Goal: Find specific page/section: Find specific page/section

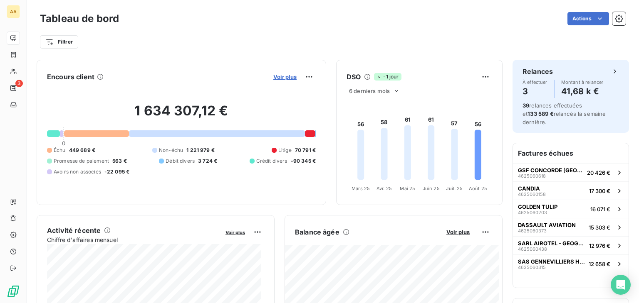
click at [282, 75] on span "Voir plus" at bounding box center [284, 77] width 23 height 7
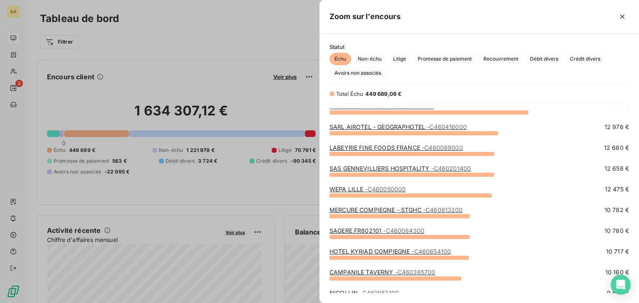
scroll to position [125, 0]
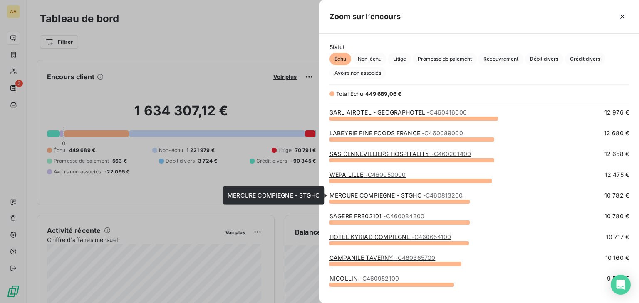
click at [452, 195] on span "- C460813200" at bounding box center [443, 195] width 40 height 7
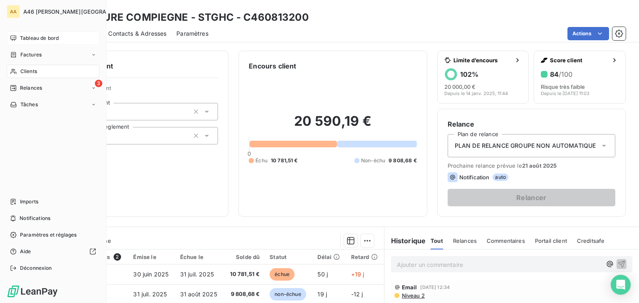
click at [38, 37] on span "Tableau de bord" at bounding box center [39, 38] width 39 height 7
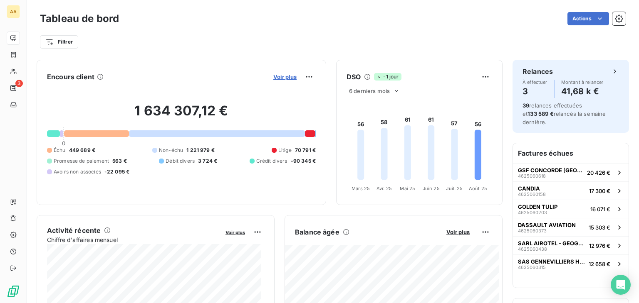
click at [273, 80] on span "Voir plus" at bounding box center [284, 77] width 23 height 7
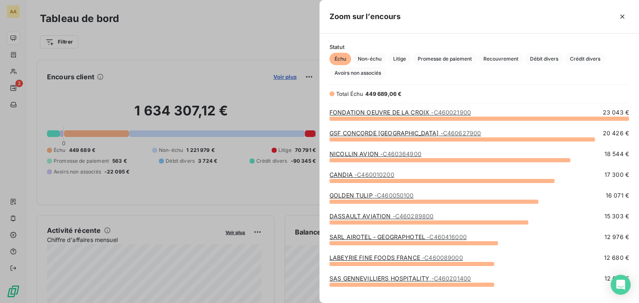
scroll to position [178, 313]
click at [588, 59] on span "Crédit divers" at bounding box center [585, 59] width 40 height 12
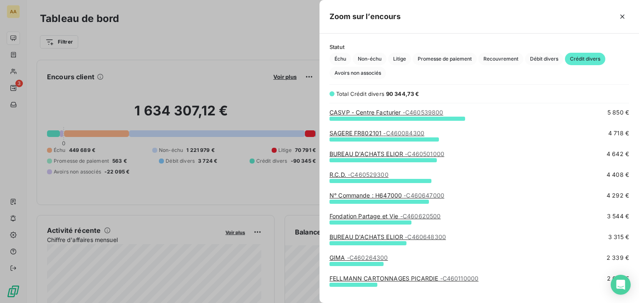
scroll to position [42, 0]
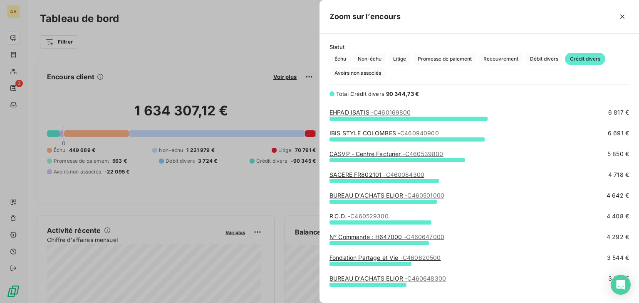
click at [433, 153] on span "- C460539800" at bounding box center [422, 153] width 41 height 7
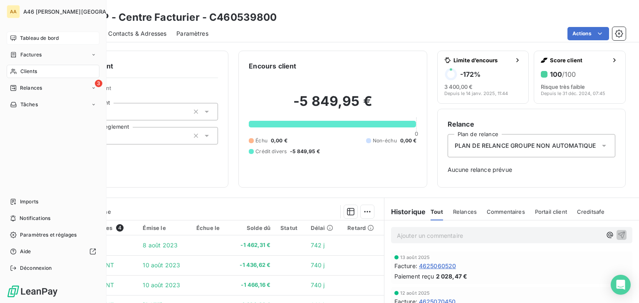
click at [56, 40] on span "Tableau de bord" at bounding box center [39, 38] width 39 height 7
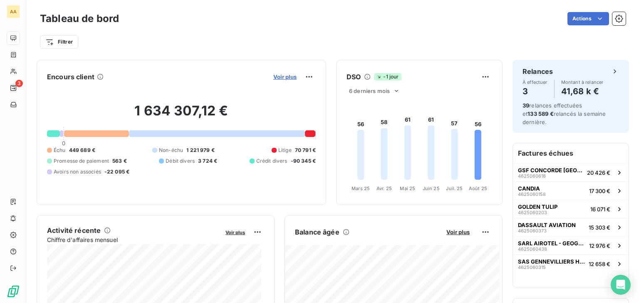
click at [281, 74] on span "Voir plus" at bounding box center [284, 77] width 23 height 7
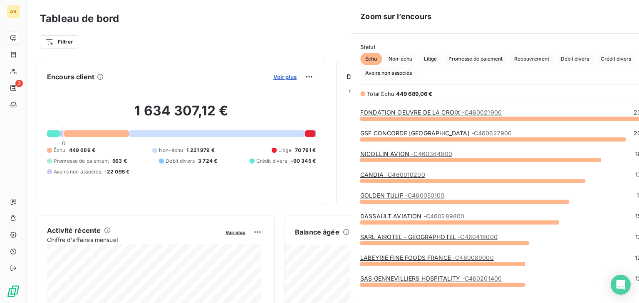
scroll to position [297, 313]
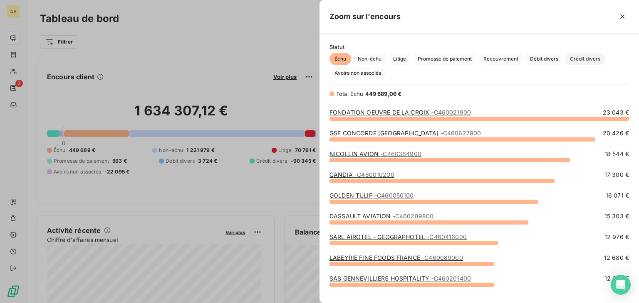
click at [598, 59] on span "Crédit divers" at bounding box center [585, 59] width 40 height 12
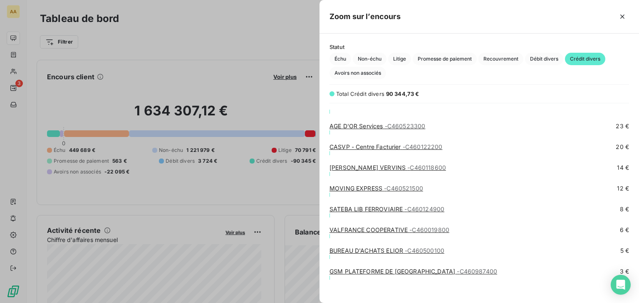
scroll to position [1426, 0]
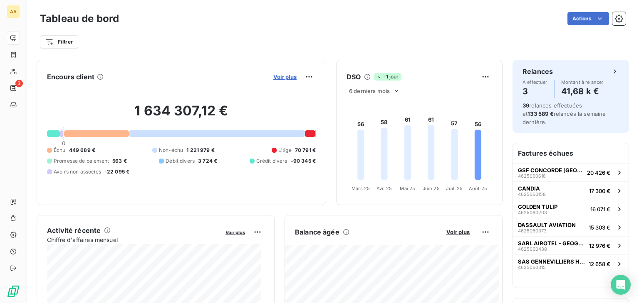
click at [276, 75] on span "Voir plus" at bounding box center [284, 77] width 23 height 7
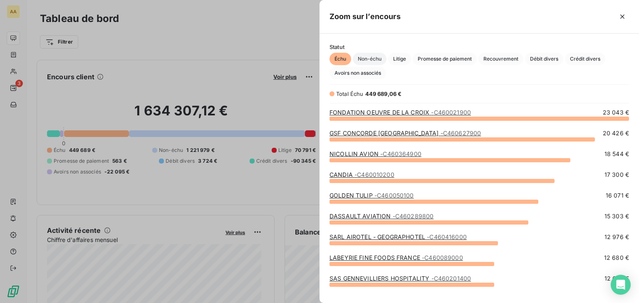
scroll to position [178, 313]
click at [399, 56] on span "Litige" at bounding box center [399, 59] width 23 height 12
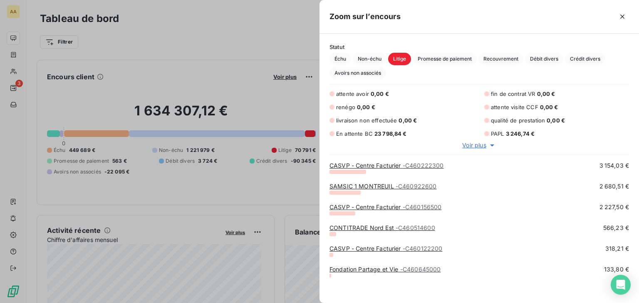
scroll to position [126, 0]
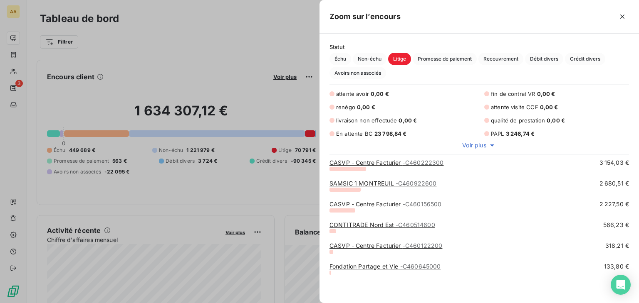
click at [429, 183] on span "- C460922600" at bounding box center [415, 183] width 41 height 7
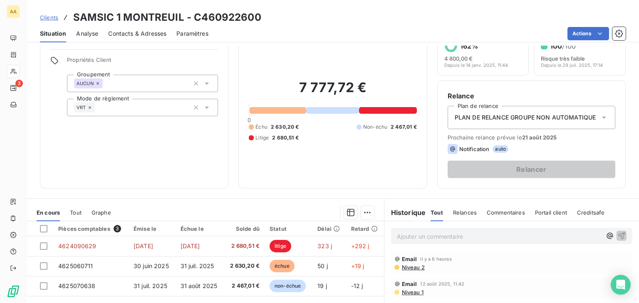
scroll to position [83, 0]
